Goal: Task Accomplishment & Management: Use online tool/utility

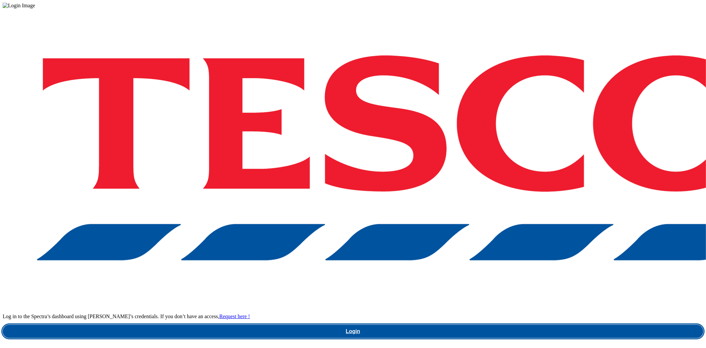
click at [494, 325] on link "Login" at bounding box center [353, 331] width 701 height 13
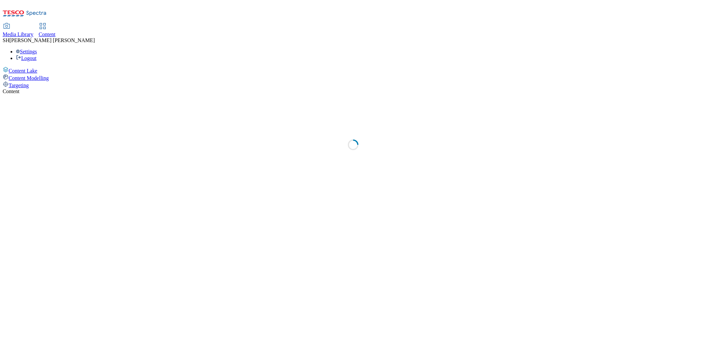
select select "ghs-[GEOGRAPHIC_DATA]"
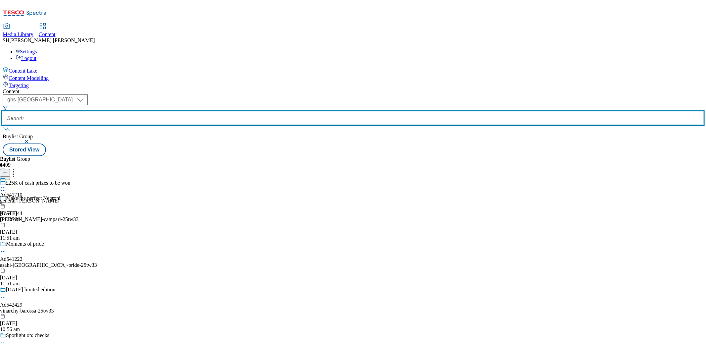
click at [154, 112] on input "text" at bounding box center [353, 118] width 701 height 13
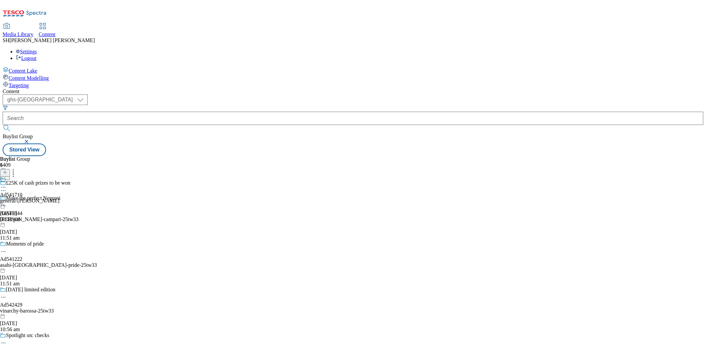
click at [30, 139] on button "button" at bounding box center [27, 141] width 7 height 4
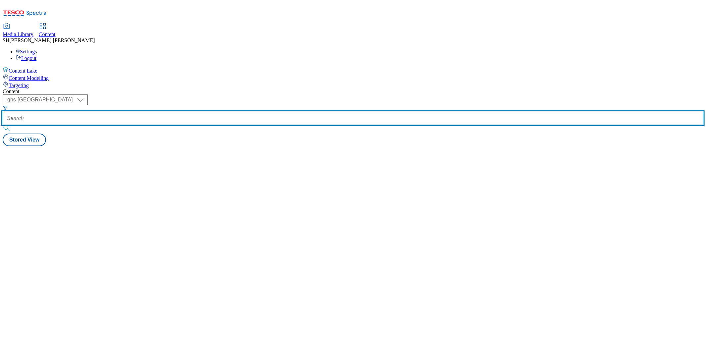
click at [155, 112] on input "text" at bounding box center [353, 118] width 701 height 13
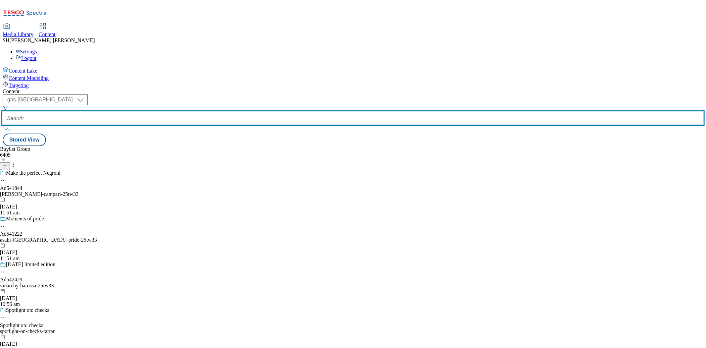
paste input "bio-and-me-fruit-range-25tw35"
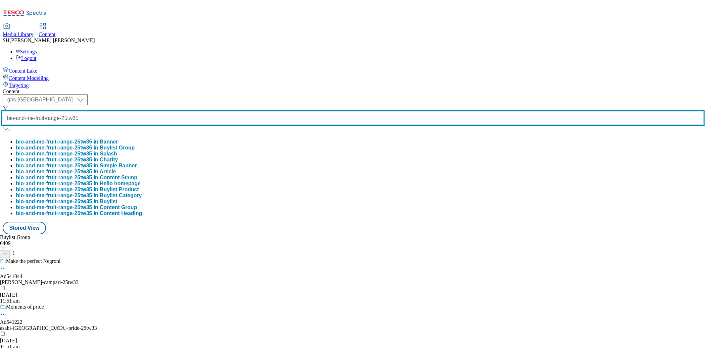
type input "bio-and-me-fruit-range-25tw35"
click at [3, 125] on button "submit" at bounding box center [7, 128] width 9 height 7
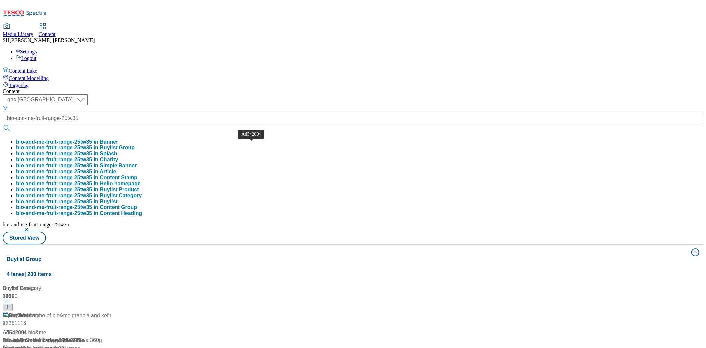
click at [27, 329] on div "Ad542094" at bounding box center [15, 333] width 24 height 8
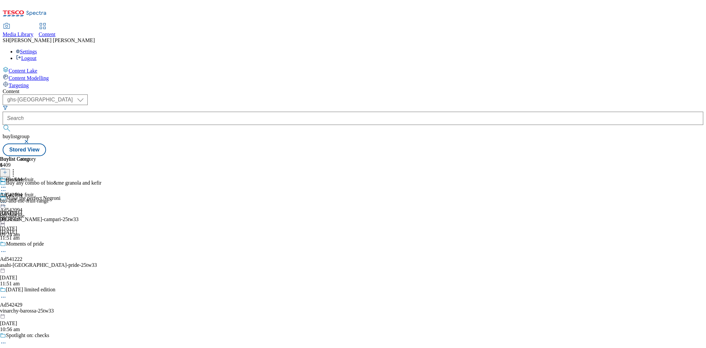
click at [49, 198] on div "bio-and-me-fruit-range" at bounding box center [24, 201] width 49 height 6
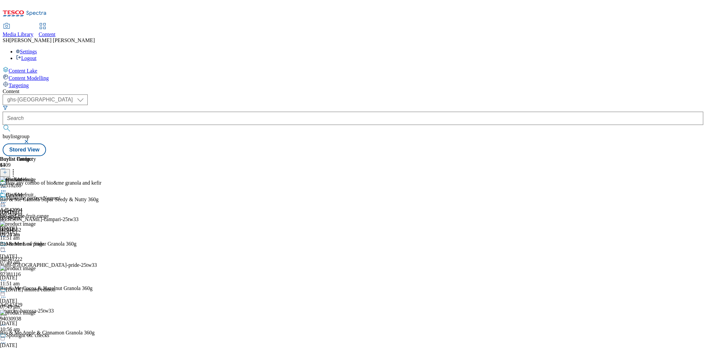
click at [7, 199] on icon at bounding box center [3, 202] width 7 height 7
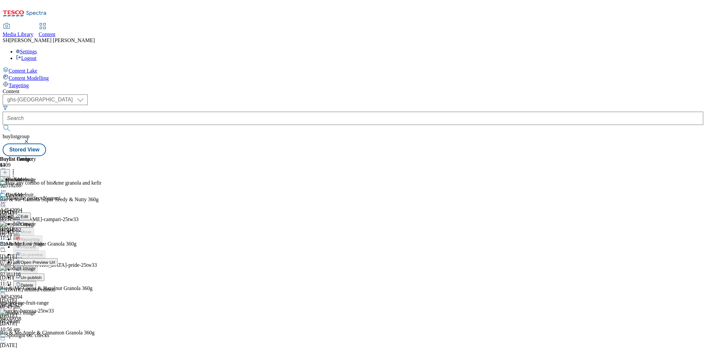
click at [28, 214] on span "Edit" at bounding box center [25, 216] width 8 height 5
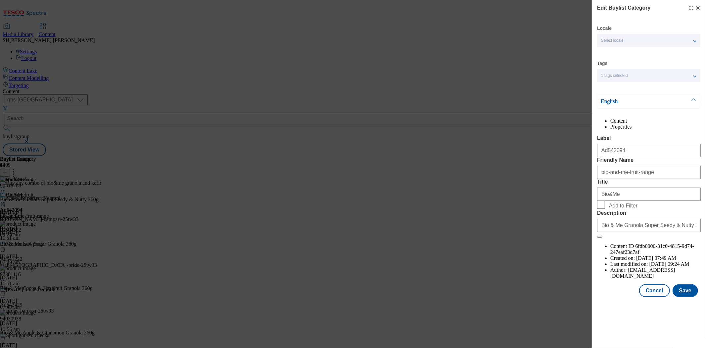
click at [699, 7] on icon "Modal" at bounding box center [698, 7] width 5 height 5
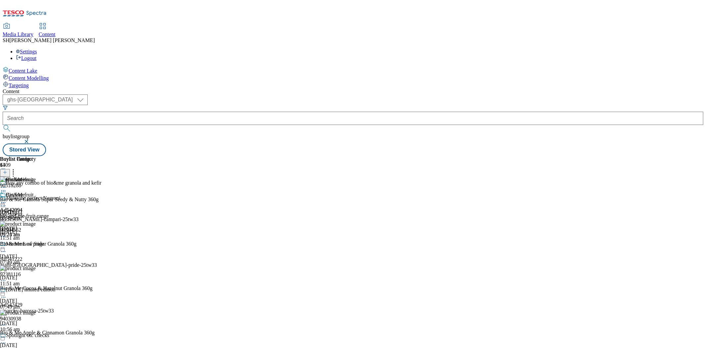
click at [49, 192] on div "Bio&Me" at bounding box center [24, 199] width 49 height 15
click at [7, 199] on icon at bounding box center [3, 202] width 7 height 7
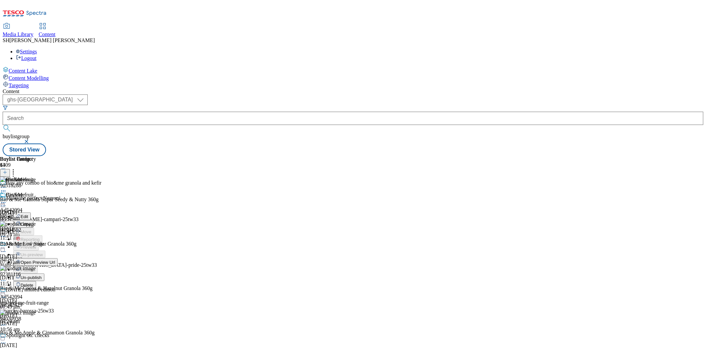
click at [42, 275] on span "Un-publish" at bounding box center [31, 277] width 21 height 5
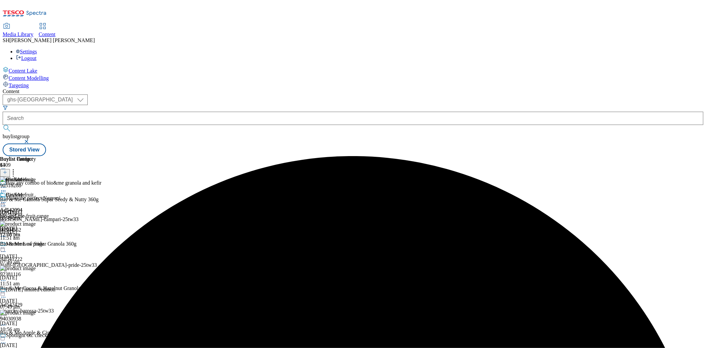
click at [7, 199] on icon at bounding box center [3, 202] width 7 height 7
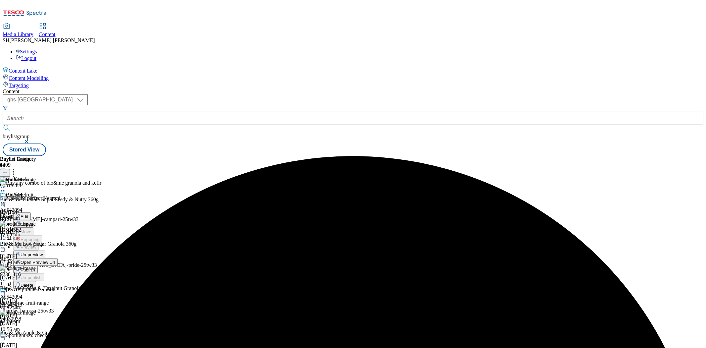
click at [43, 252] on span "Un-preview" at bounding box center [32, 254] width 22 height 5
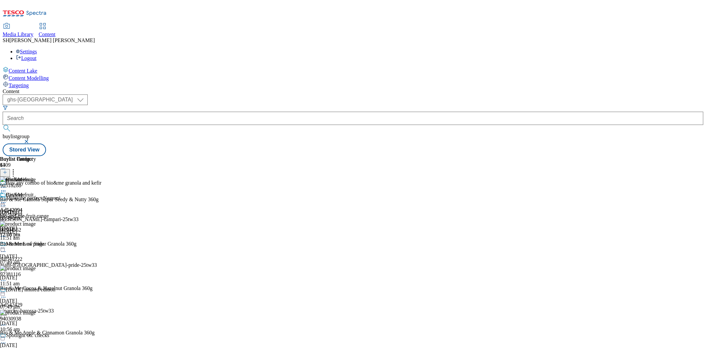
click at [17, 168] on icon at bounding box center [13, 171] width 7 height 7
click at [7, 170] on icon at bounding box center [5, 172] width 5 height 5
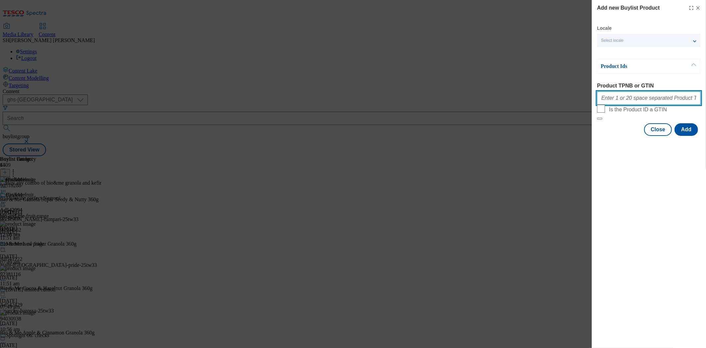
click at [648, 99] on input "Product TPNB or GTIN" at bounding box center [649, 97] width 104 height 13
paste input "93546445"
click at [640, 99] on input "93546445" at bounding box center [649, 97] width 104 height 13
paste input "92596450"
type input "93546445 92596450"
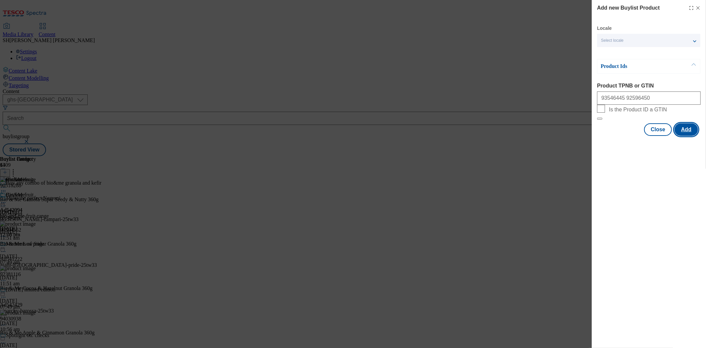
click at [686, 136] on button "Add" at bounding box center [687, 129] width 24 height 13
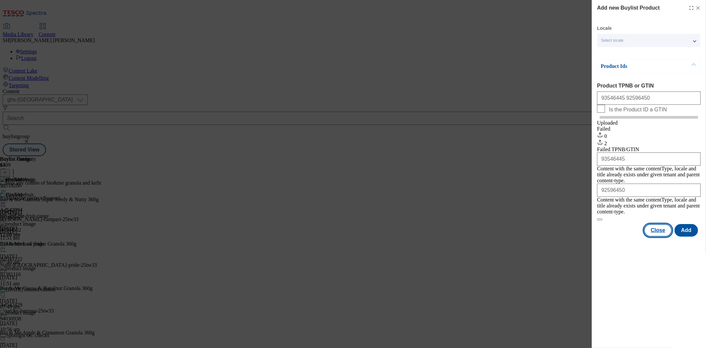
click at [660, 227] on button "Close" at bounding box center [658, 230] width 28 height 13
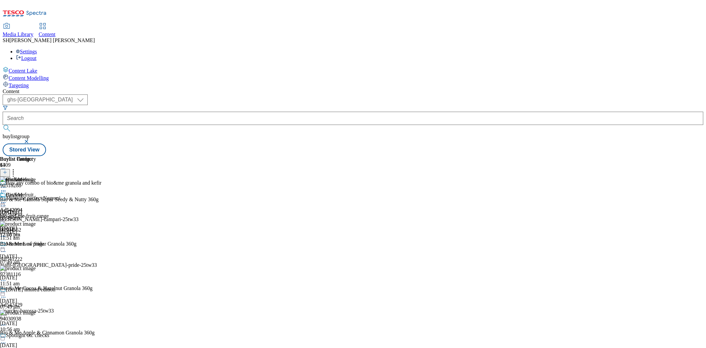
scroll to position [689, 0]
click at [7, 199] on icon at bounding box center [3, 202] width 7 height 7
click at [36, 244] on span "Preview" at bounding box center [29, 246] width 16 height 5
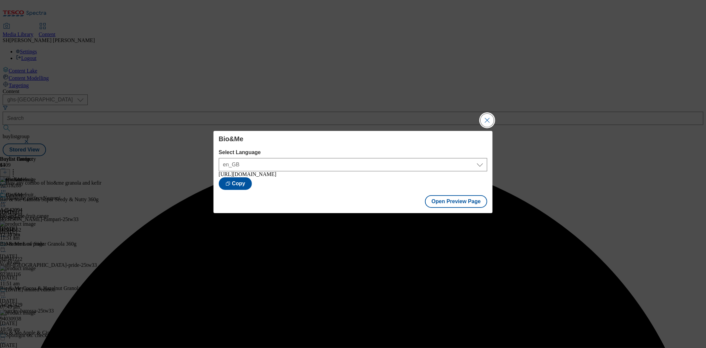
click at [481, 118] on button "Close Modal" at bounding box center [487, 120] width 13 height 13
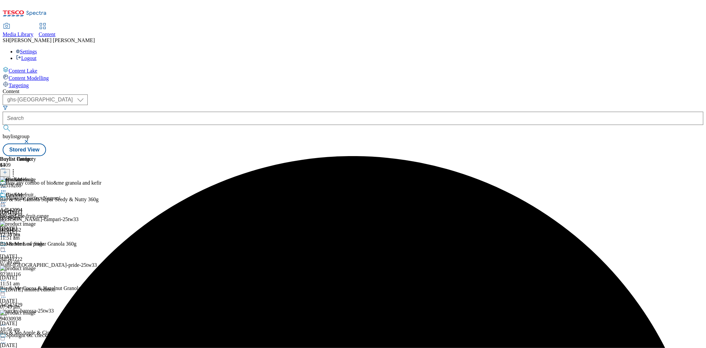
click at [7, 199] on icon at bounding box center [3, 202] width 7 height 7
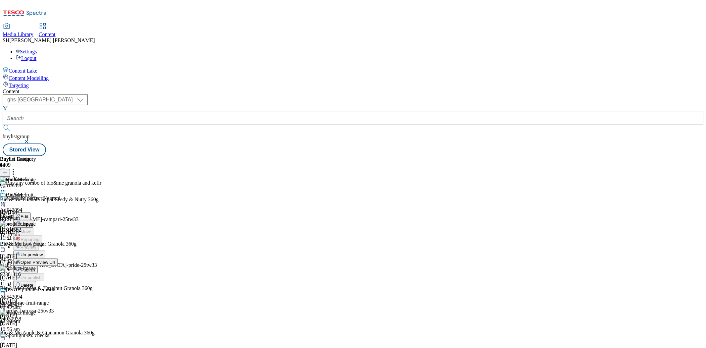
click at [35, 267] on span "Publish" at bounding box center [28, 269] width 15 height 5
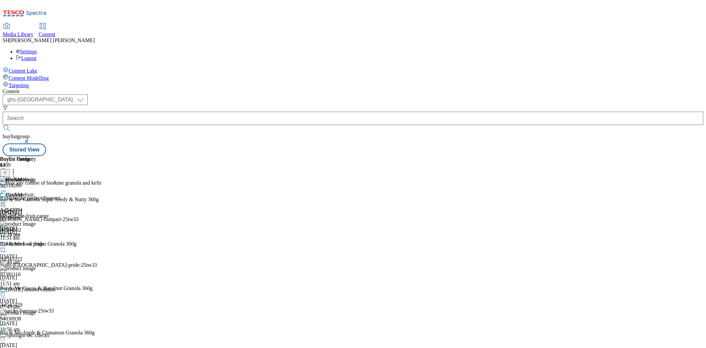
scroll to position [594, 0]
